Goal: Task Accomplishment & Management: Use online tool/utility

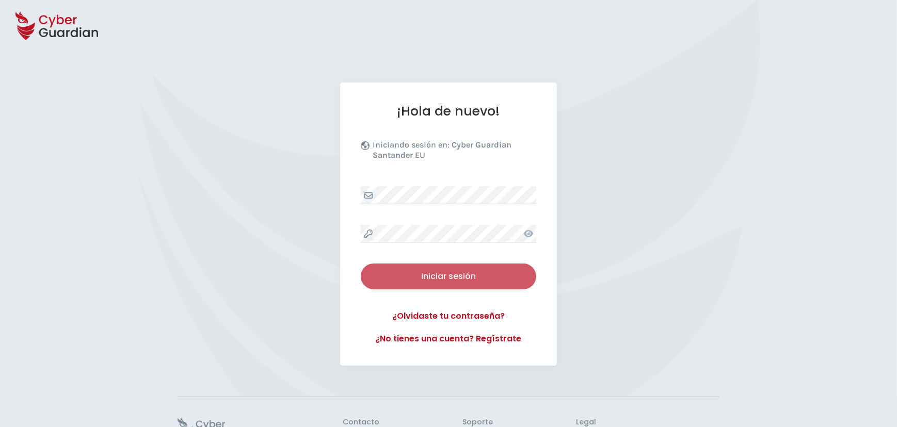
click at [452, 273] on div "Iniciar sesión" at bounding box center [448, 276] width 160 height 12
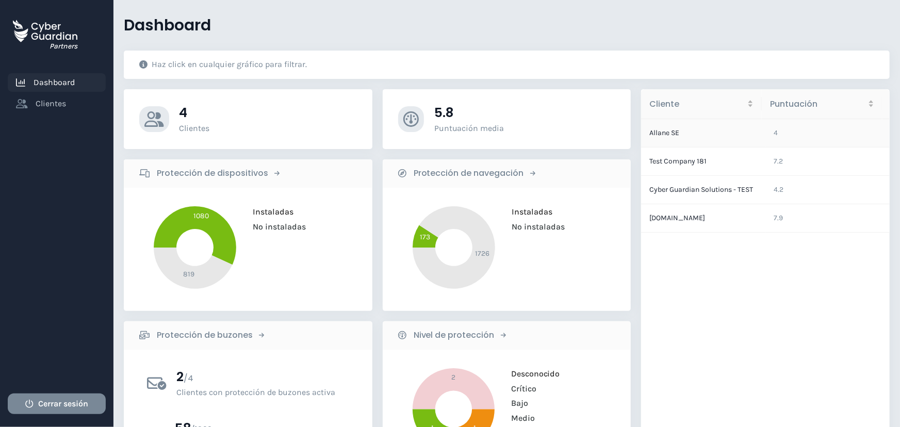
click at [665, 131] on td "Allane SE" at bounding box center [703, 133] width 124 height 28
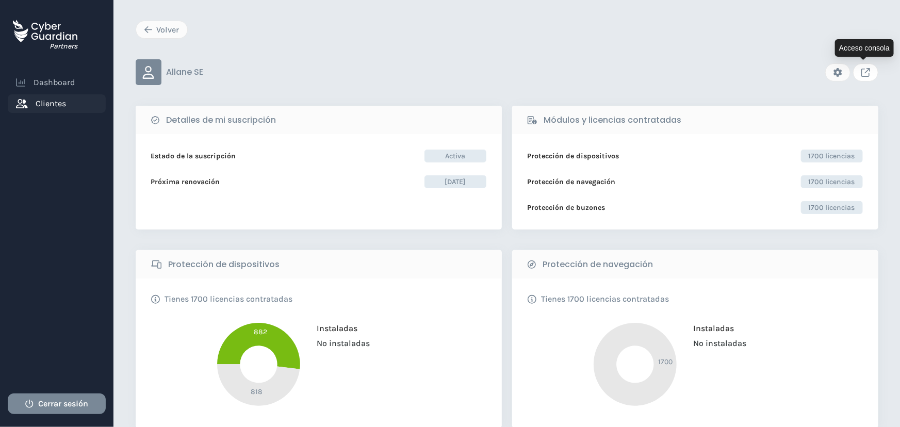
click at [865, 74] on icon "Link to client console" at bounding box center [866, 72] width 9 height 9
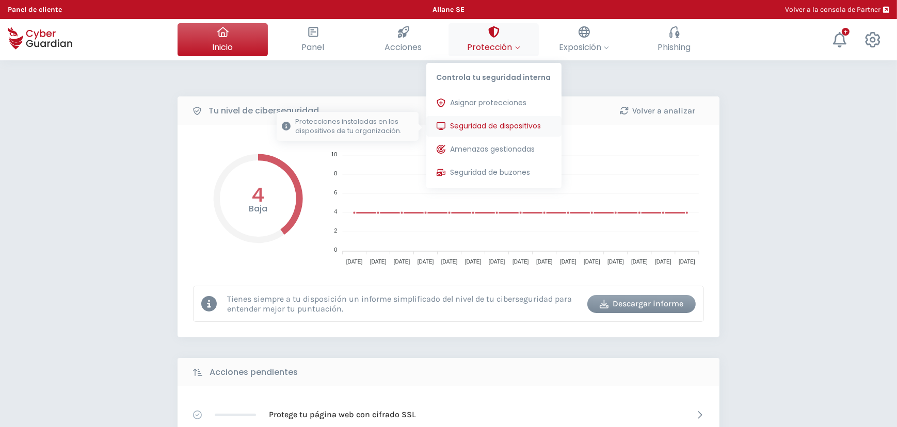
click at [502, 128] on span "Seguridad de dispositivos" at bounding box center [495, 126] width 91 height 11
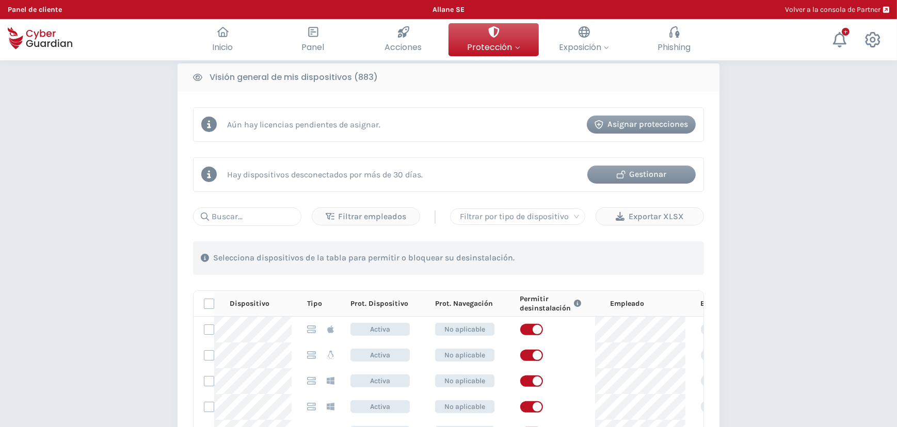
scroll to position [328, 0]
click at [261, 217] on input "text" at bounding box center [247, 215] width 108 height 19
paste input "2H04Y74"
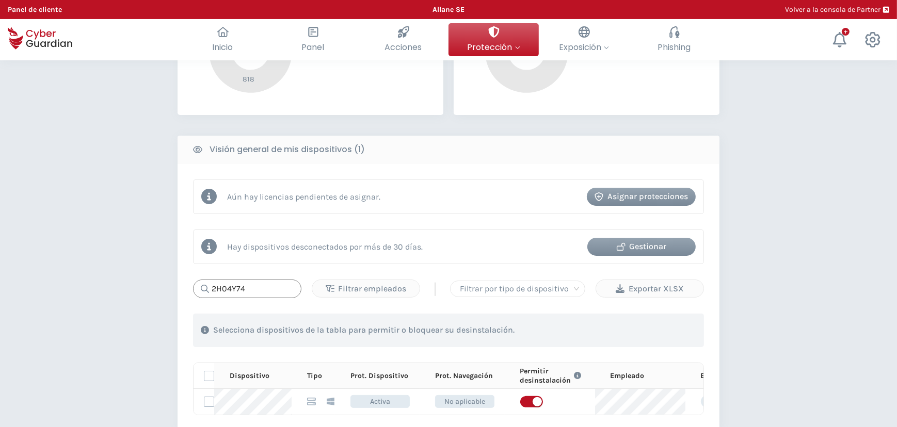
scroll to position [234, 0]
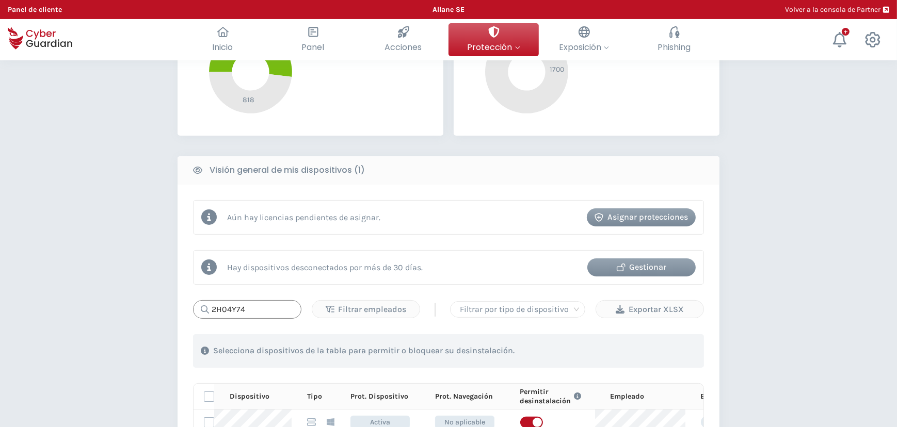
type input "2H04Y74"
click at [654, 265] on div "Gestionar" at bounding box center [641, 267] width 93 height 12
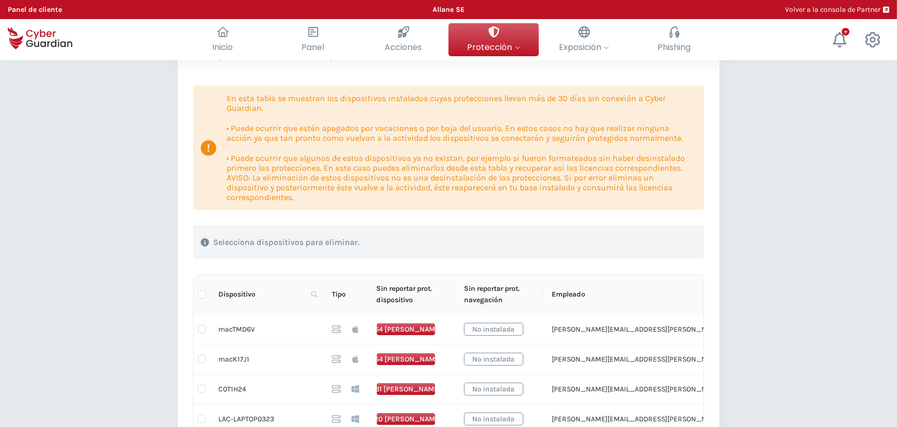
scroll to position [140, 0]
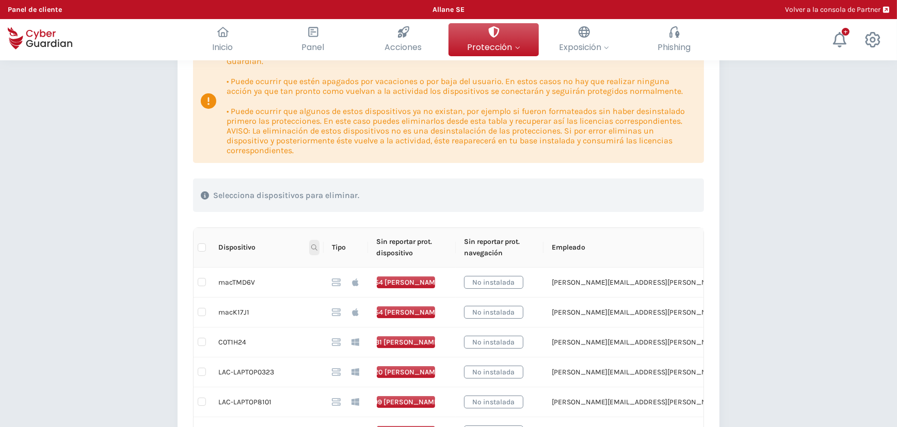
click at [315, 247] on icon at bounding box center [314, 248] width 6 height 6
click at [286, 268] on input "text" at bounding box center [264, 270] width 103 height 17
paste input "2H04Y74"
type input "2H04Y74"
click at [301, 287] on span "Buscar" at bounding box center [299, 288] width 23 height 11
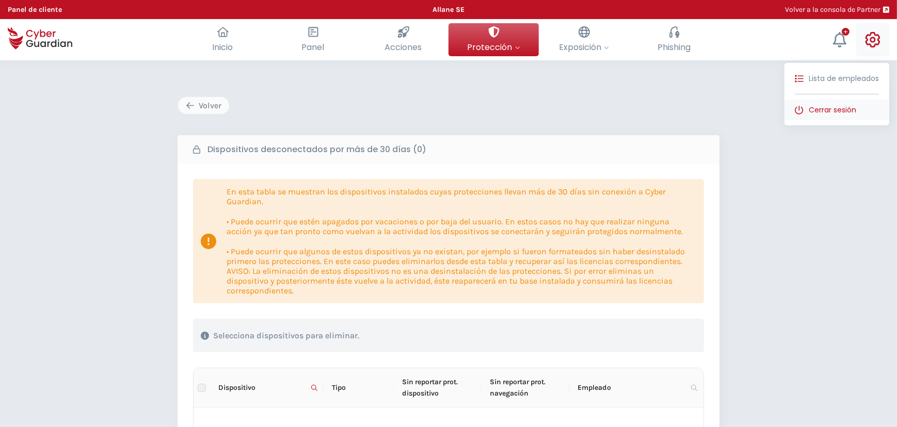
click at [839, 108] on span "Cerrar sesión" at bounding box center [831, 110] width 47 height 11
